Goal: Task Accomplishment & Management: Manage account settings

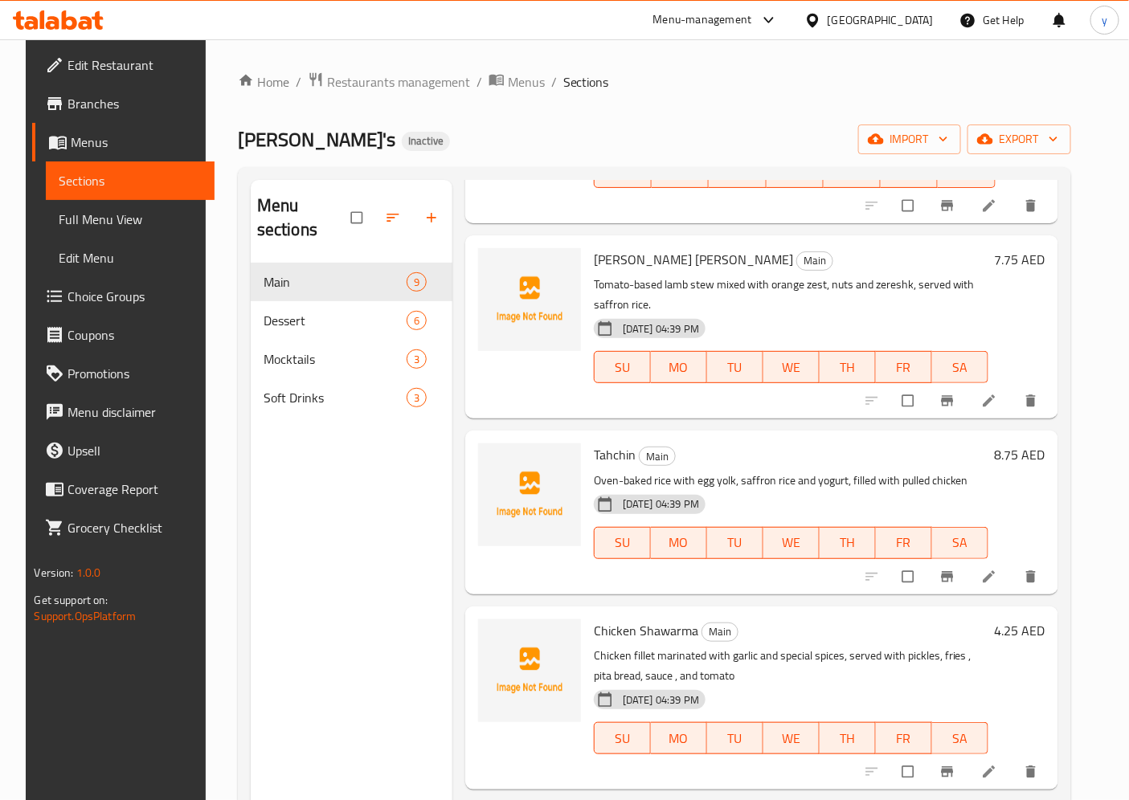
scroll to position [446, 0]
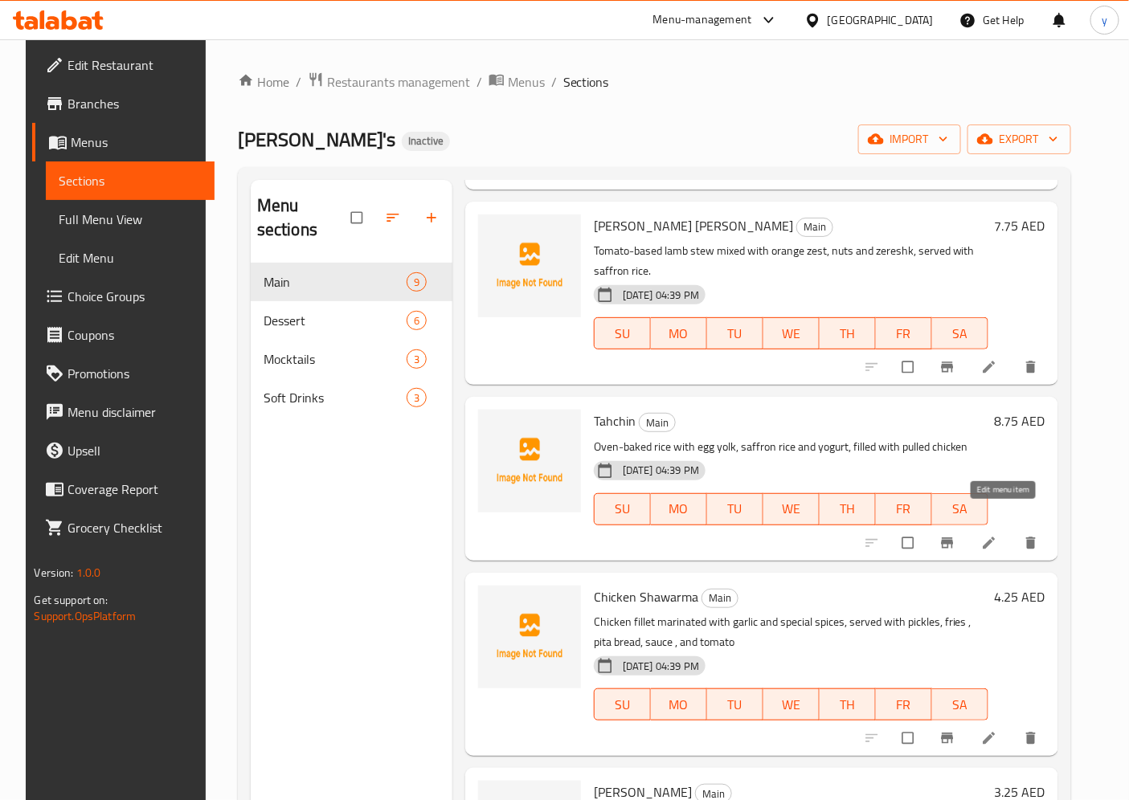
click at [1000, 535] on link at bounding box center [990, 543] width 19 height 16
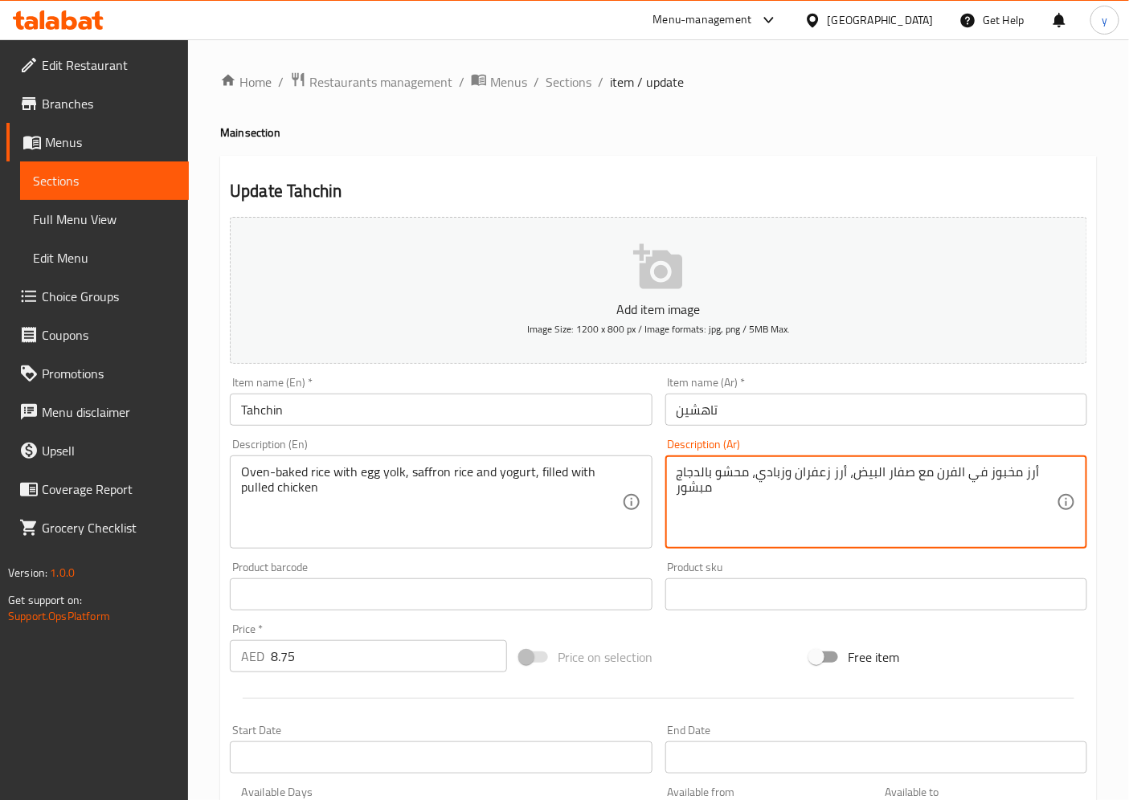
click at [838, 475] on textarea "أرز مخبوز في الفرن مع صفار البيض، أرز زعفران وزبادي، محشو بالدجاج مبشور" at bounding box center [866, 502] width 380 height 76
click at [717, 518] on textarea "أرز مخبوز في الفرن مع صفار البيض، أرز زعفران وزبادي، محشو بالدجاج مبشور" at bounding box center [866, 502] width 380 height 76
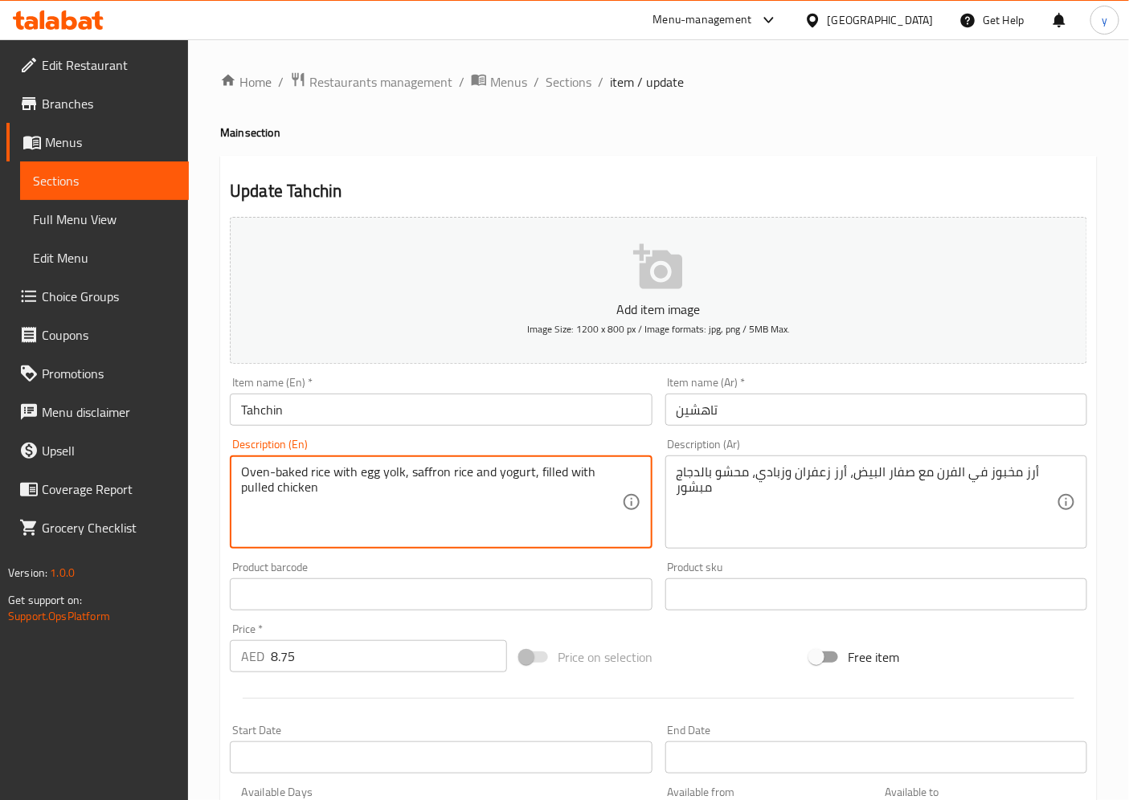
click at [459, 472] on textarea "Oven-baked rice with egg yolk, saffron rice and yogurt, filled with pulled chic…" at bounding box center [431, 502] width 380 height 76
click at [517, 505] on textarea "Oven-baked rice with egg yolk, saffron rice and yogurt, filled with pulled chic…" at bounding box center [431, 502] width 380 height 76
click at [323, 472] on textarea "Oven-baked rice with egg yolk, saffron rice and yogurt, filled with pulled chic…" at bounding box center [431, 502] width 380 height 76
drag, startPoint x: 326, startPoint y: 471, endPoint x: 210, endPoint y: 464, distance: 116.7
click at [210, 464] on div "Home / Restaurants management / Menus / Sections / item / update Main section U…" at bounding box center [658, 587] width 941 height 1096
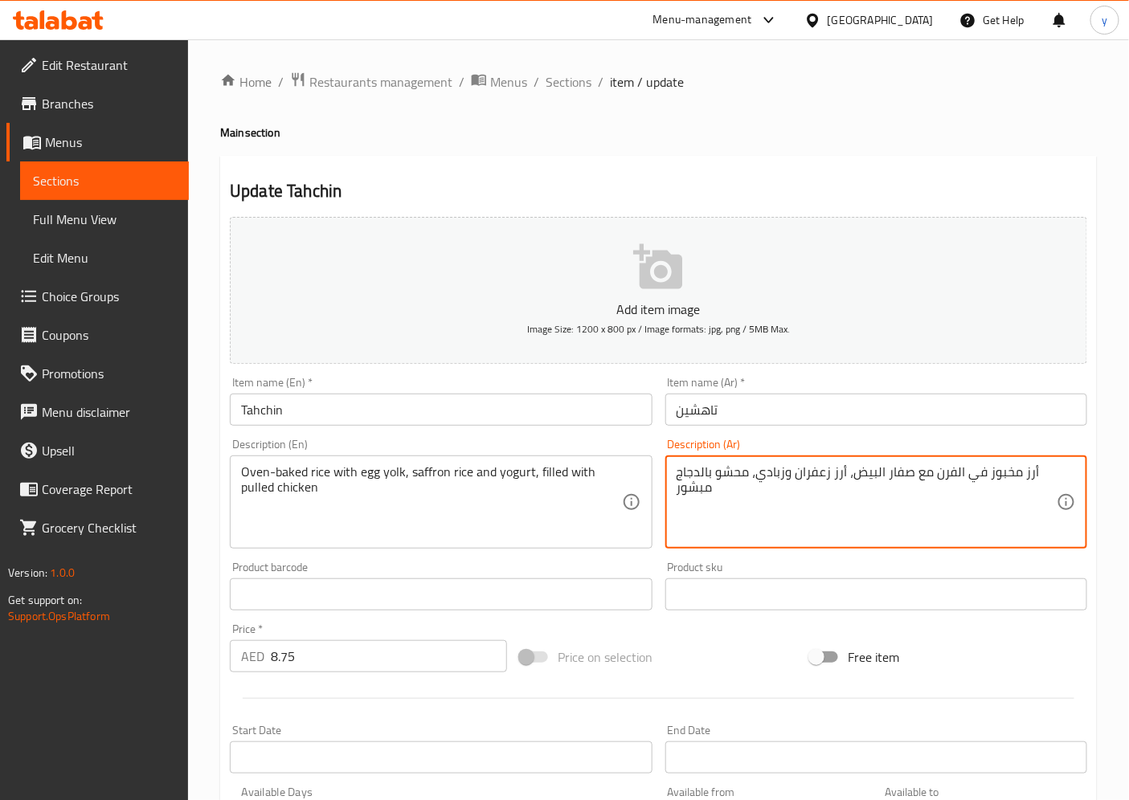
drag, startPoint x: 983, startPoint y: 478, endPoint x: 1016, endPoint y: 480, distance: 32.2
drag, startPoint x: 930, startPoint y: 479, endPoint x: 982, endPoint y: 479, distance: 51.4
click at [982, 479] on textarea "أرز معمر في الفرن مع صفار البيض، أرز زعفران وزبادي، محشو بالدجاج مبشور" at bounding box center [866, 502] width 380 height 76
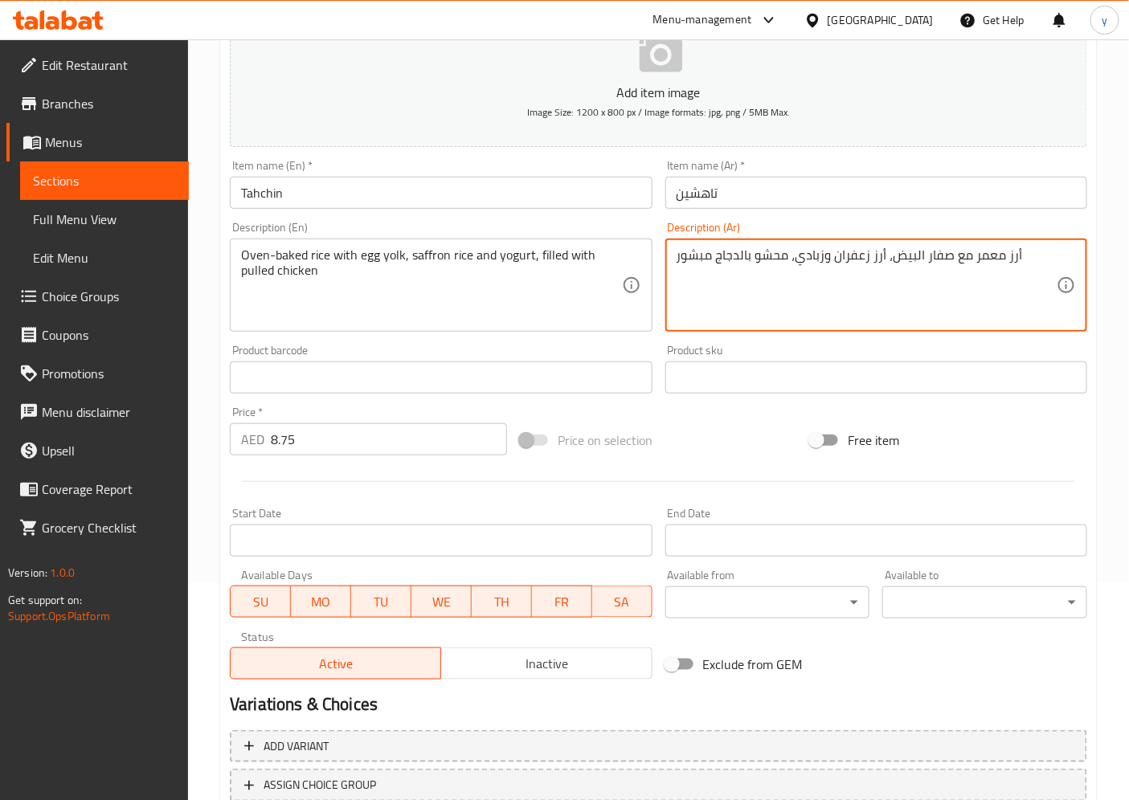
scroll to position [332, 0]
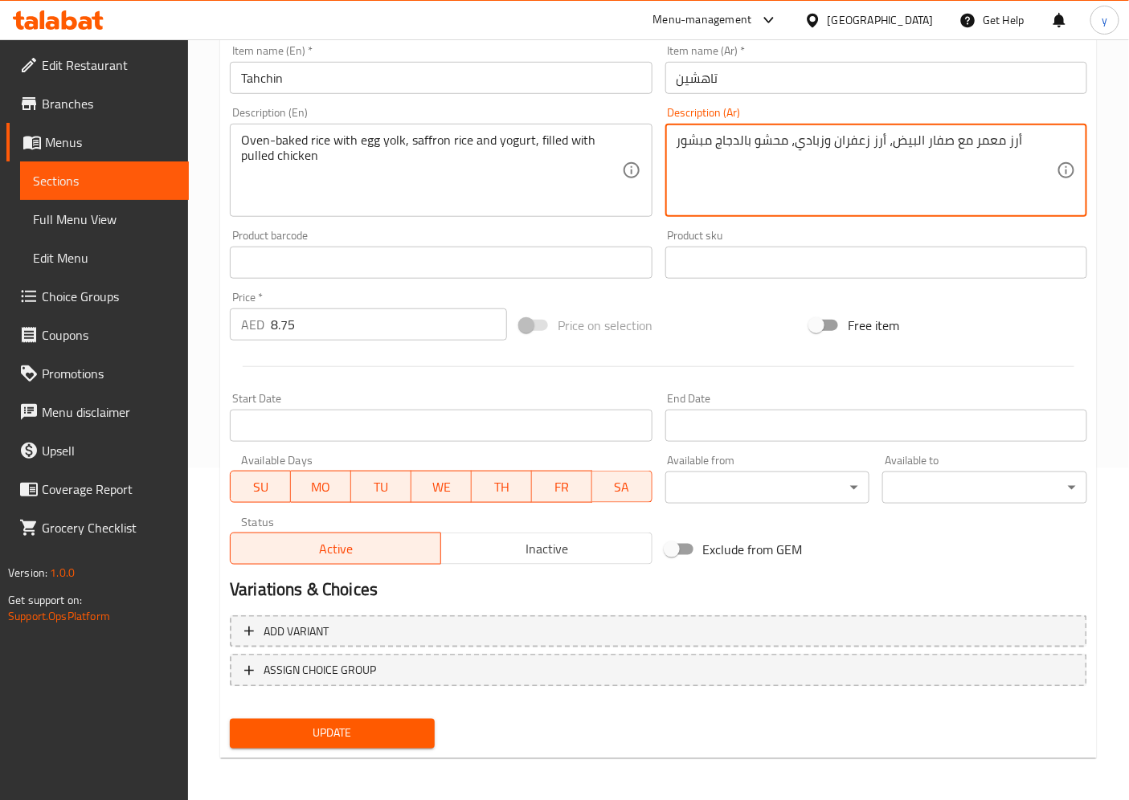
type textarea "أرز معمر مع صفار البيض، أرز زعفران وزبادي، محشو بالدجاج مبشور"
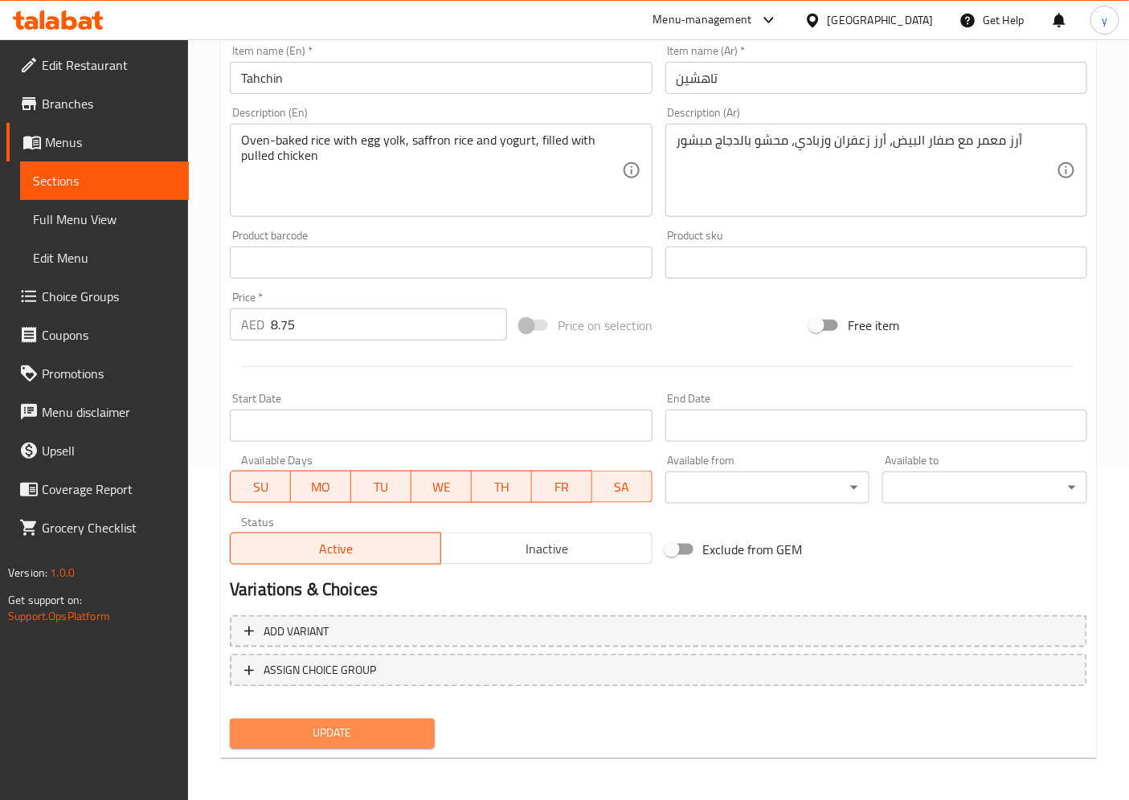
click at [365, 734] on span "Update" at bounding box center [332, 734] width 179 height 20
click at [398, 724] on span "Update" at bounding box center [332, 734] width 179 height 20
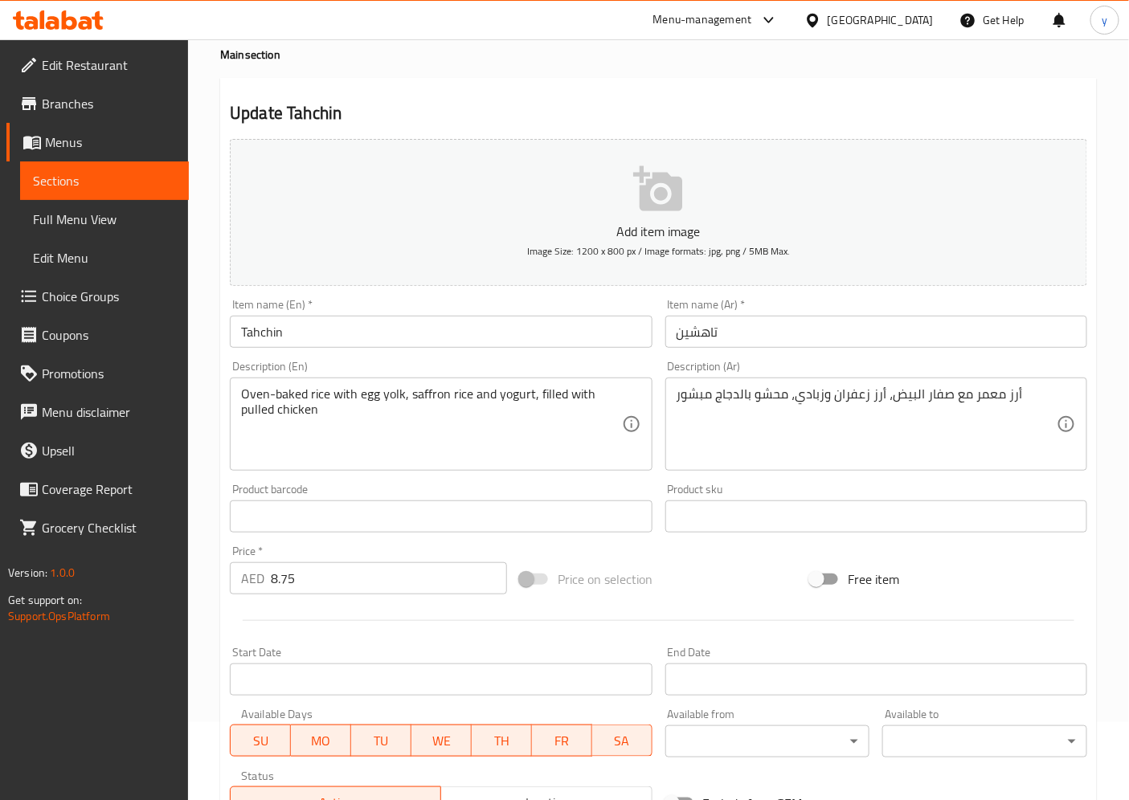
scroll to position [0, 0]
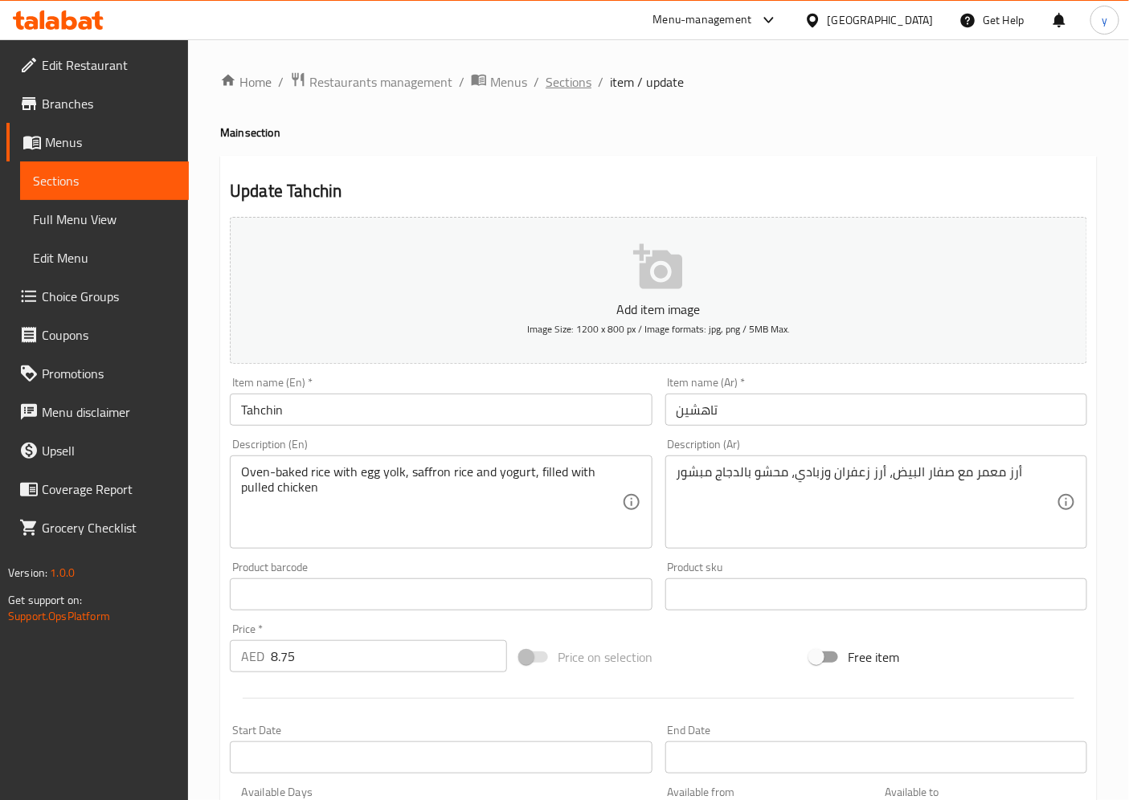
click at [571, 82] on span "Sections" at bounding box center [569, 81] width 46 height 19
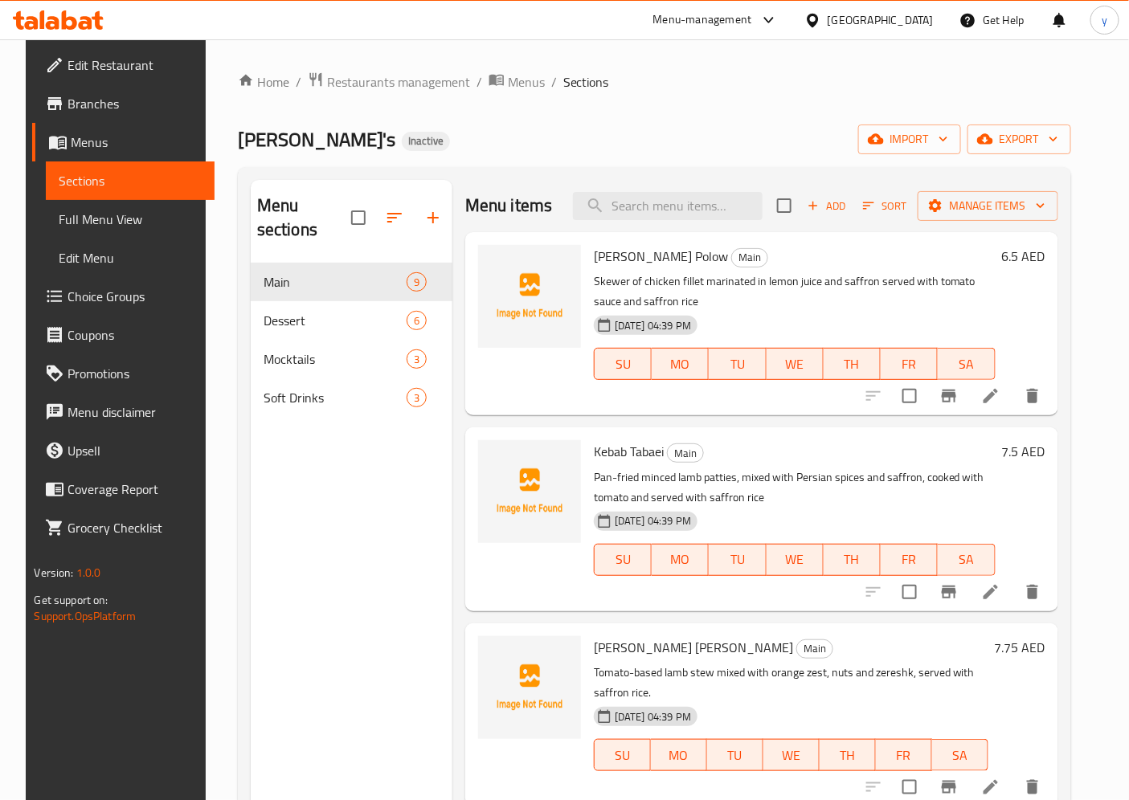
click at [341, 506] on div "Menu sections Main 9 Dessert 6 Mocktails 3 Soft Drinks 3" at bounding box center [352, 580] width 202 height 800
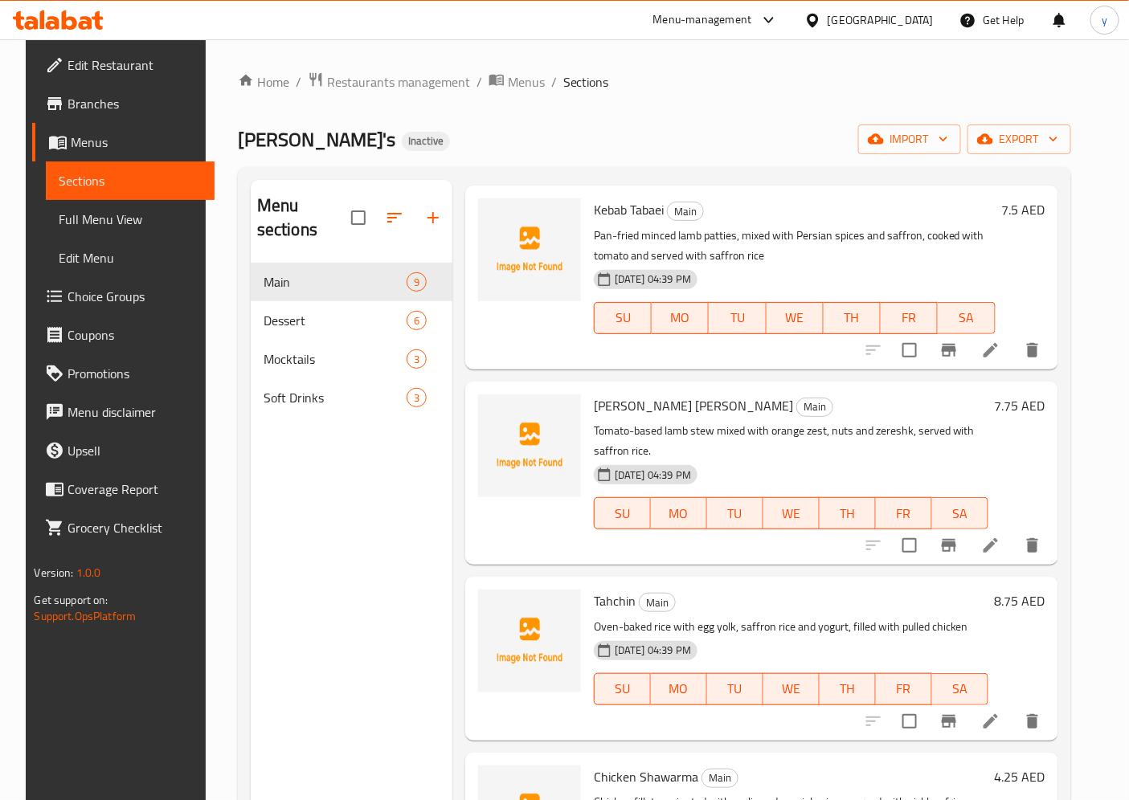
scroll to position [268, 0]
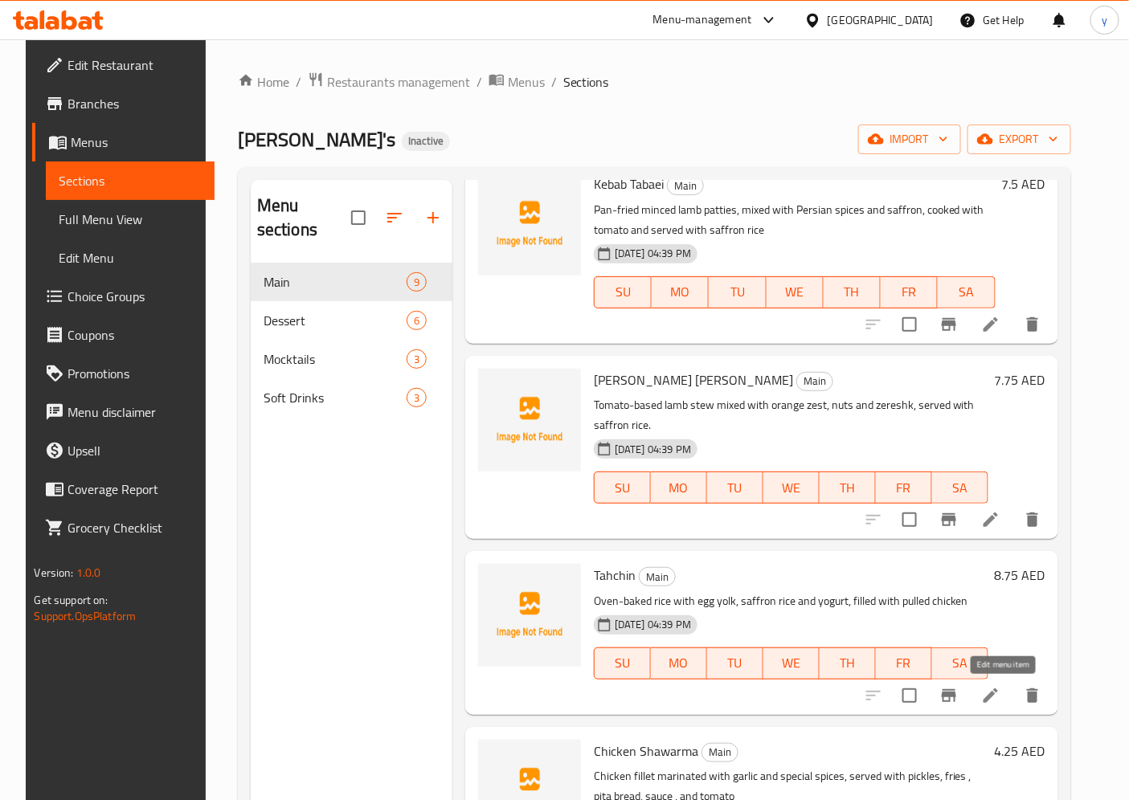
click at [1000, 693] on icon at bounding box center [990, 695] width 19 height 19
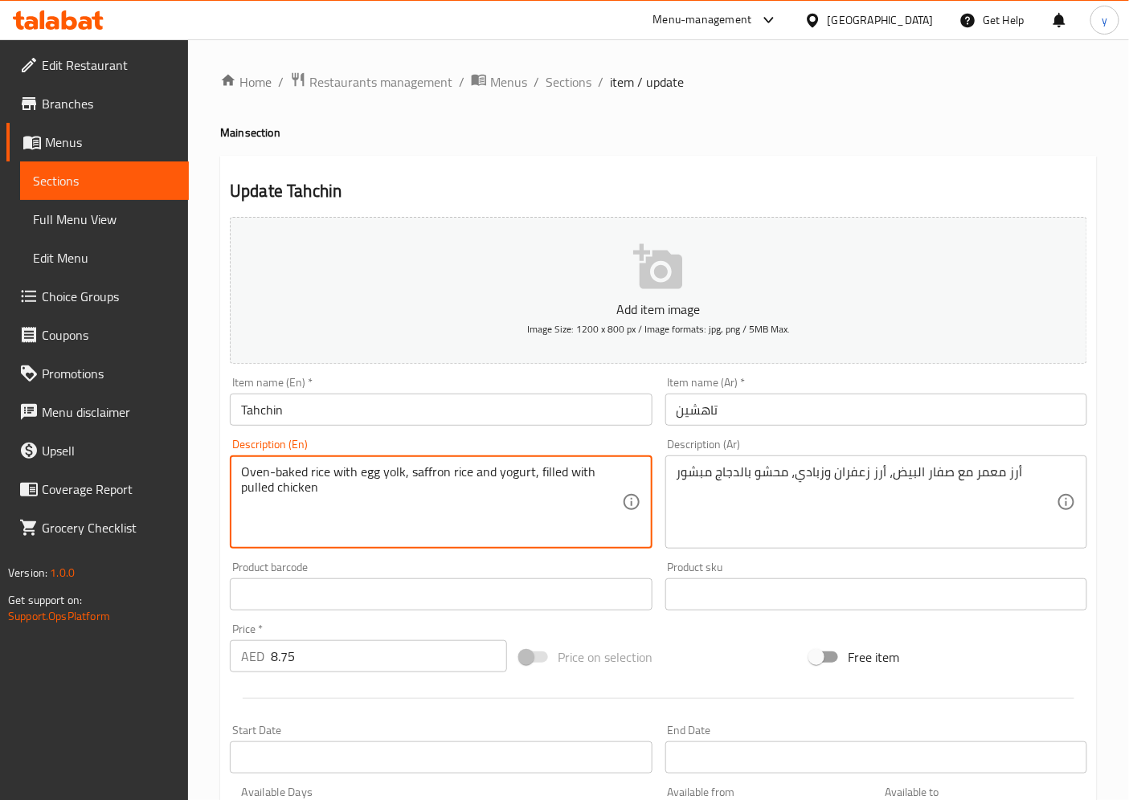
drag, startPoint x: 325, startPoint y: 476, endPoint x: 308, endPoint y: 477, distance: 17.7
click at [325, 472] on textarea "Oven-baked rice with egg yolk, saffron rice and yogurt, filled with pulled chic…" at bounding box center [431, 502] width 380 height 76
click at [330, 472] on textarea "Oven-baked rice with egg yolk, saffron rice and yogurt, filled with pulled chic…" at bounding box center [431, 502] width 380 height 76
drag, startPoint x: 327, startPoint y: 475, endPoint x: 196, endPoint y: 480, distance: 131.1
click at [196, 480] on div "Home / Restaurants management / Menus / Sections / item / update Main section U…" at bounding box center [658, 587] width 941 height 1096
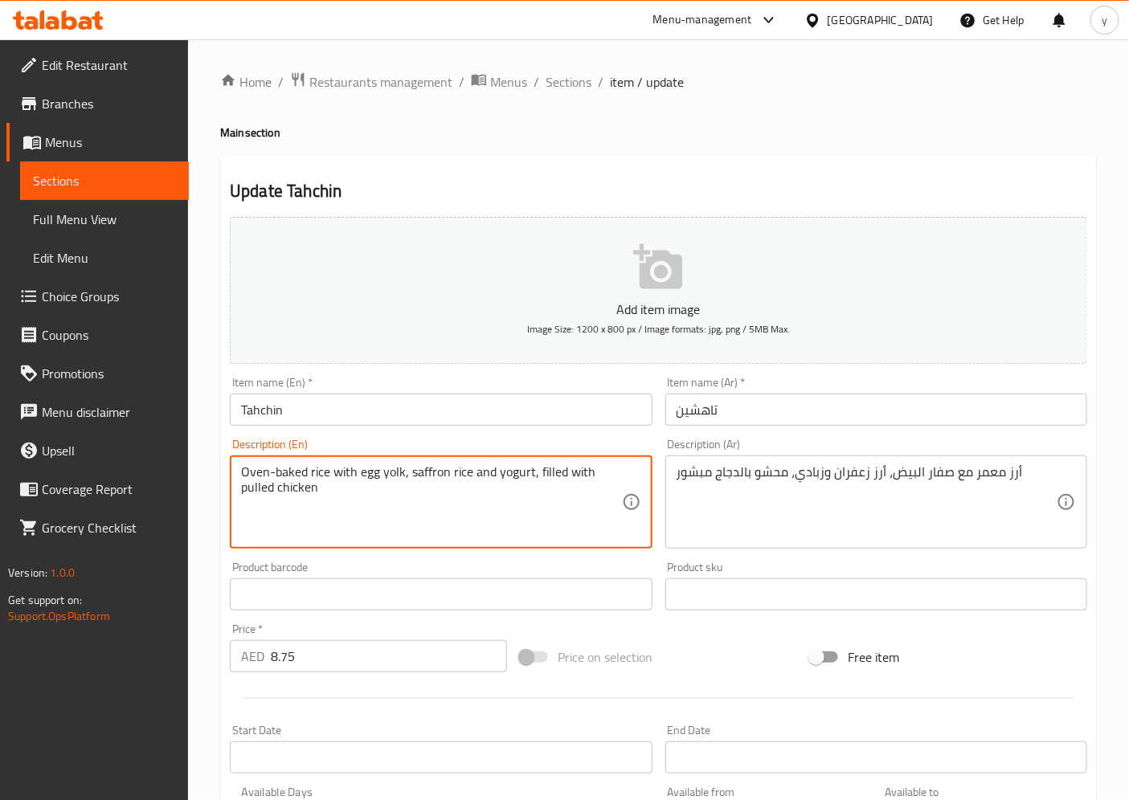
click at [228, 479] on div "Description (En) Oven-baked rice with egg yolk, saffron rice and yogurt, filled…" at bounding box center [440, 493] width 435 height 123
drag, startPoint x: 326, startPoint y: 479, endPoint x: 239, endPoint y: 475, distance: 86.9
